Goal: Transaction & Acquisition: Obtain resource

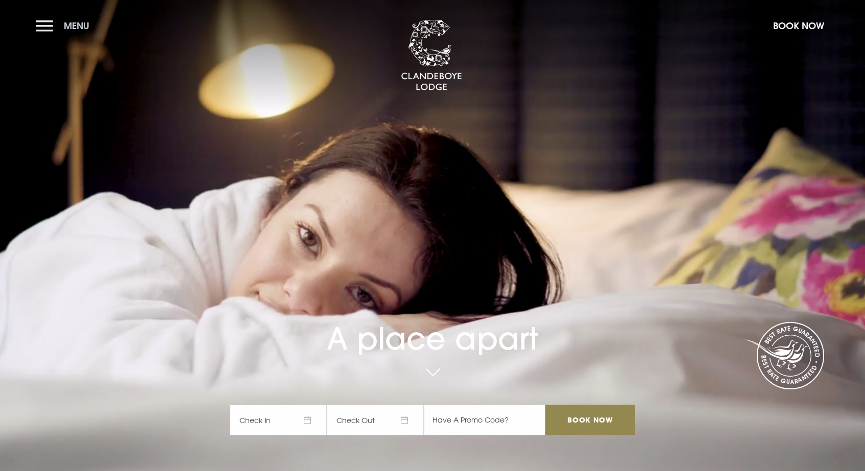
click at [55, 34] on button "Menu" at bounding box center [65, 26] width 59 height 22
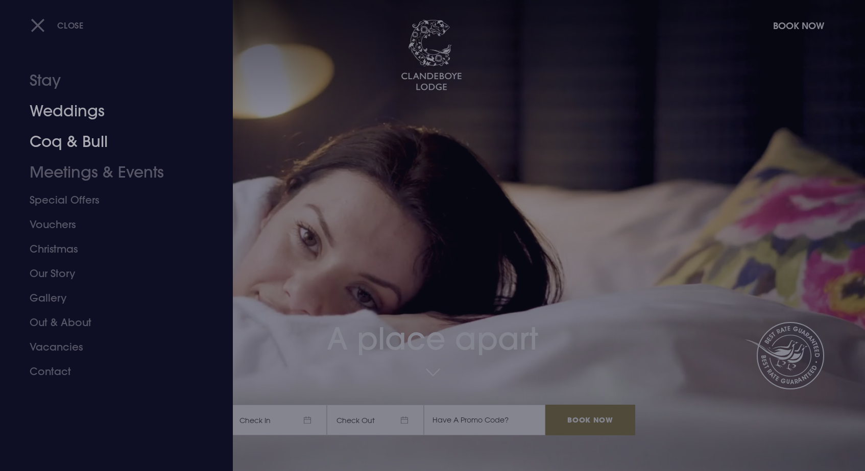
click at [82, 119] on link "Weddings" at bounding box center [110, 111] width 161 height 31
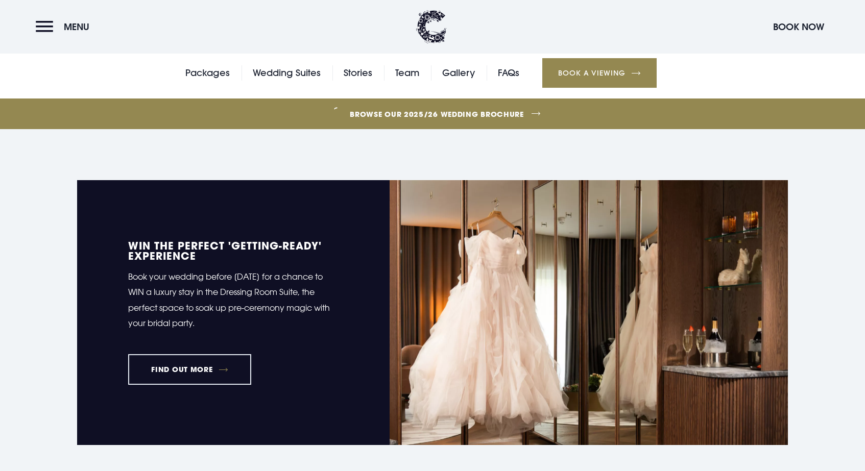
scroll to position [398, 0]
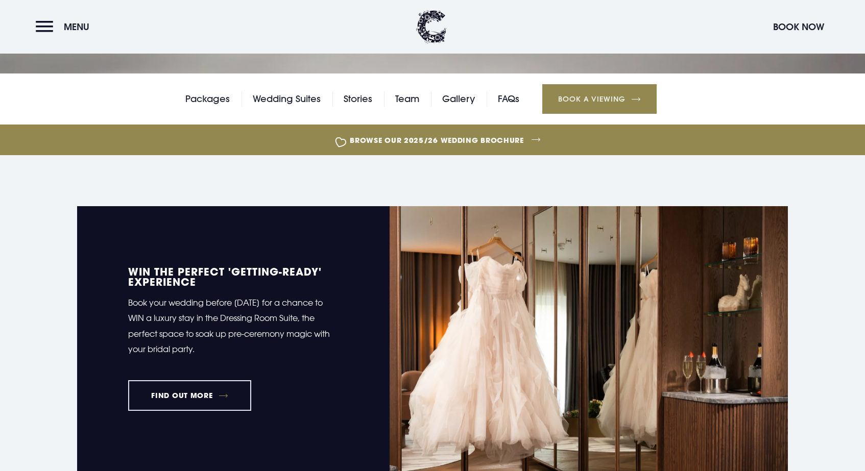
click at [452, 138] on link "Browse our 2025/26 wedding brochure" at bounding box center [437, 140] width 1904 height 38
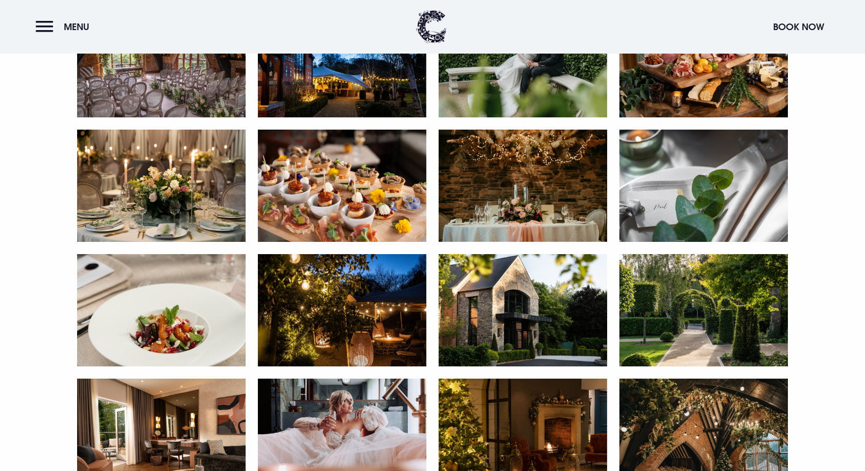
scroll to position [707, 0]
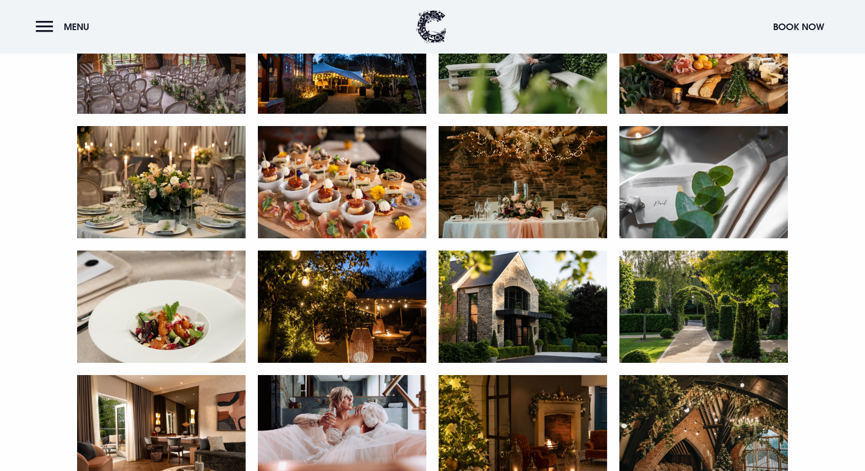
click at [520, 186] on img at bounding box center [523, 182] width 169 height 112
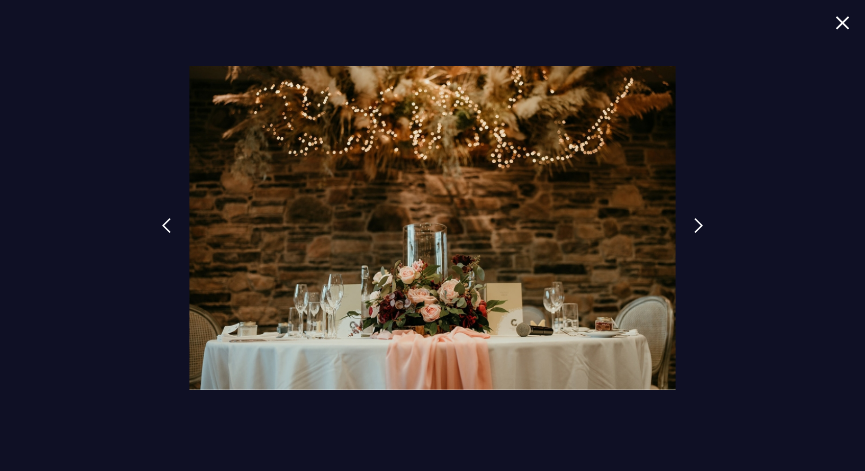
click at [847, 36] on span at bounding box center [842, 30] width 14 height 30
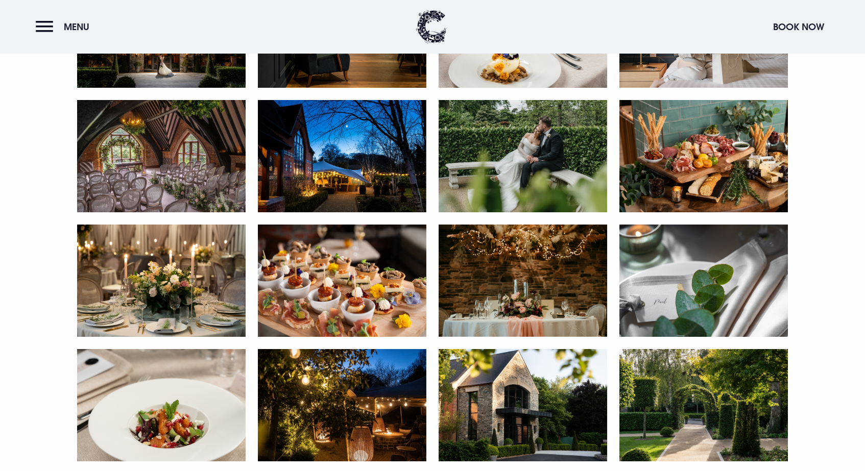
scroll to position [608, 0]
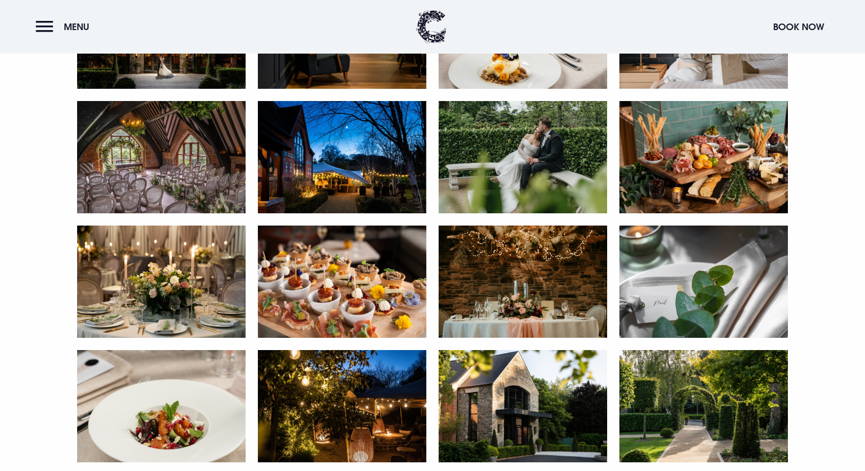
click at [147, 293] on img at bounding box center [161, 282] width 169 height 112
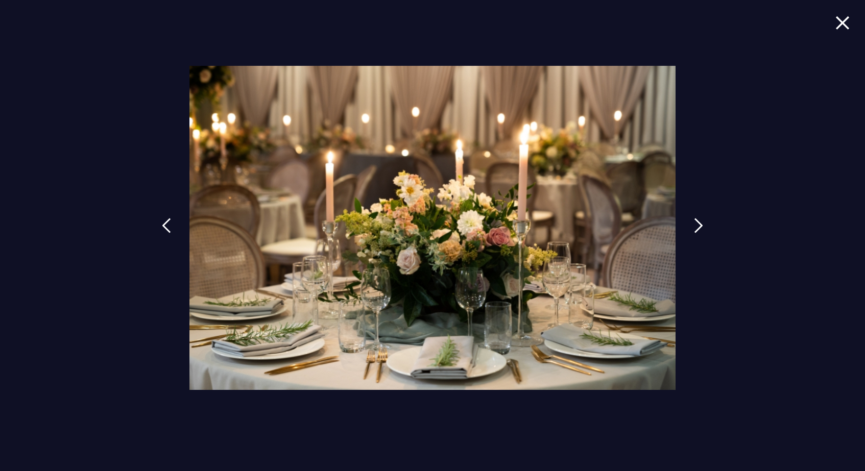
scroll to position [603, 0]
click at [844, 26] on img at bounding box center [842, 23] width 14 height 14
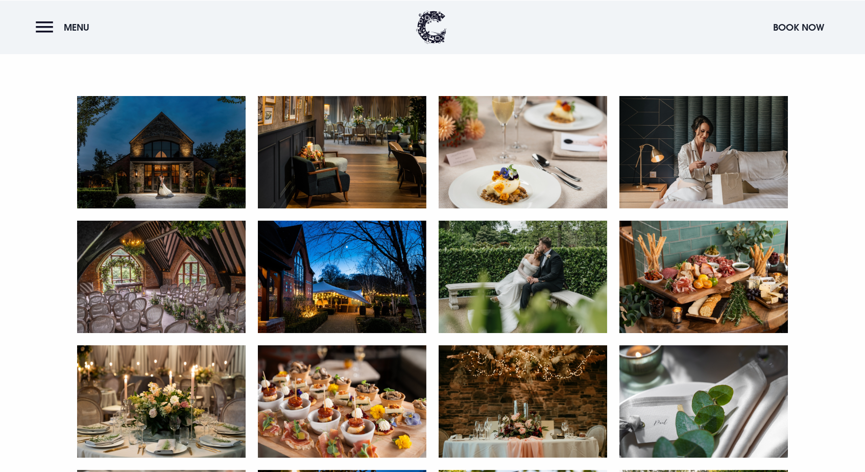
scroll to position [490, 0]
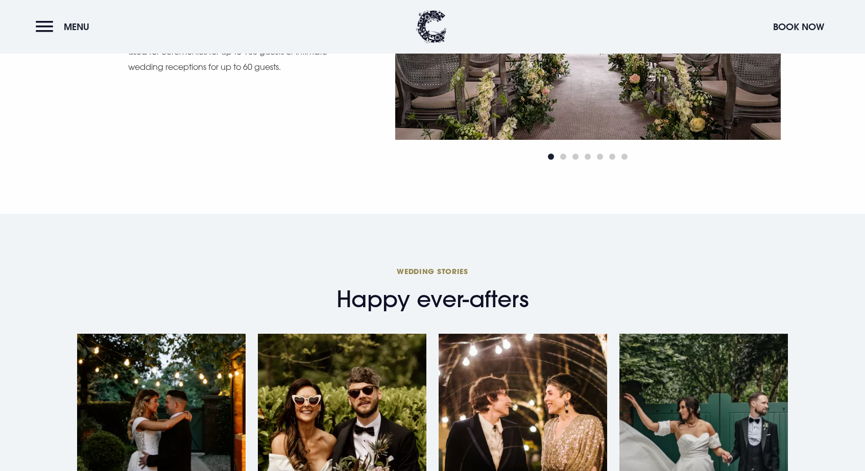
scroll to position [1982, 0]
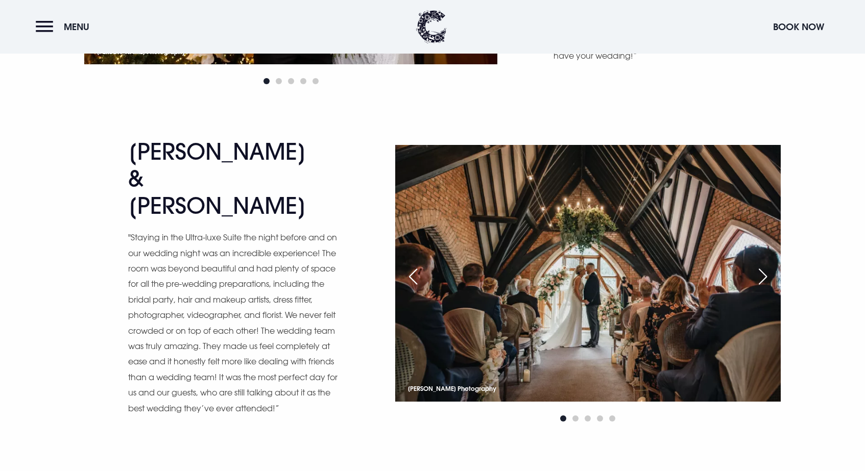
scroll to position [2165, 0]
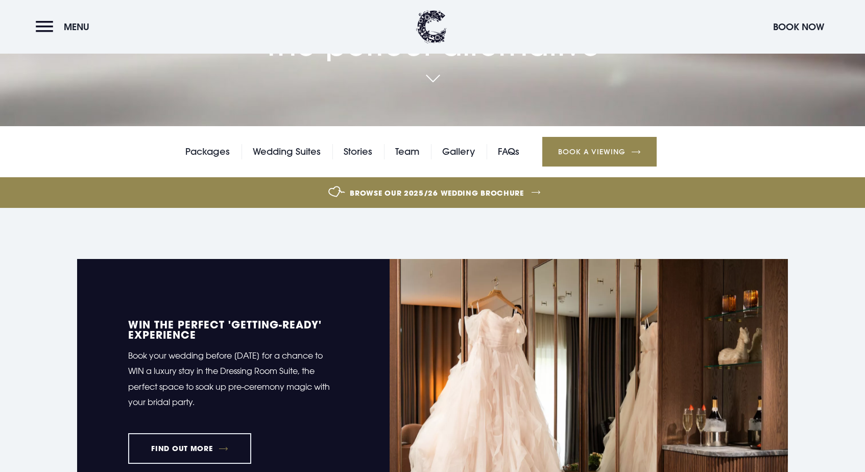
scroll to position [346, 0]
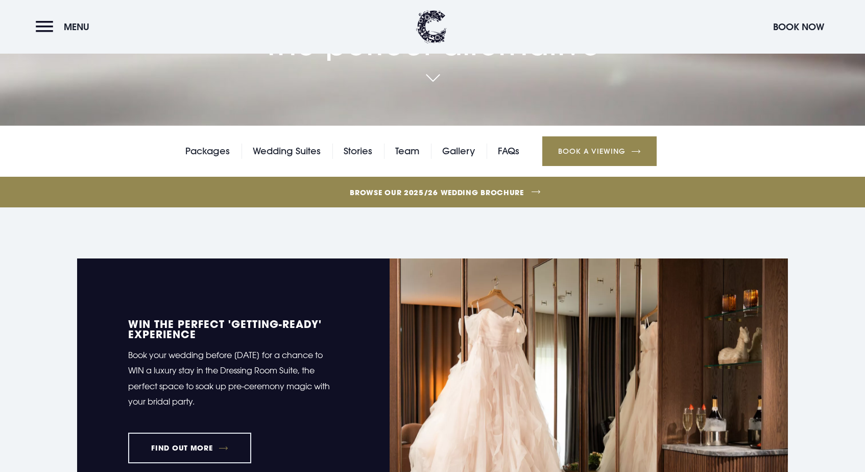
click at [506, 195] on link "Browse our 2025/26 wedding brochure" at bounding box center [437, 192] width 1904 height 38
